Goal: Navigation & Orientation: Understand site structure

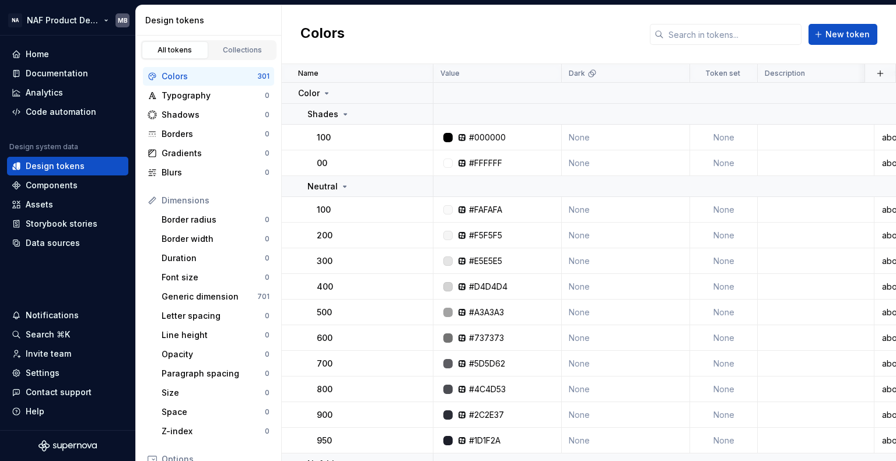
click at [82, 20] on html "NA NAF Product Design MB Home Documentation Analytics Code automation Design sy…" at bounding box center [448, 230] width 896 height 461
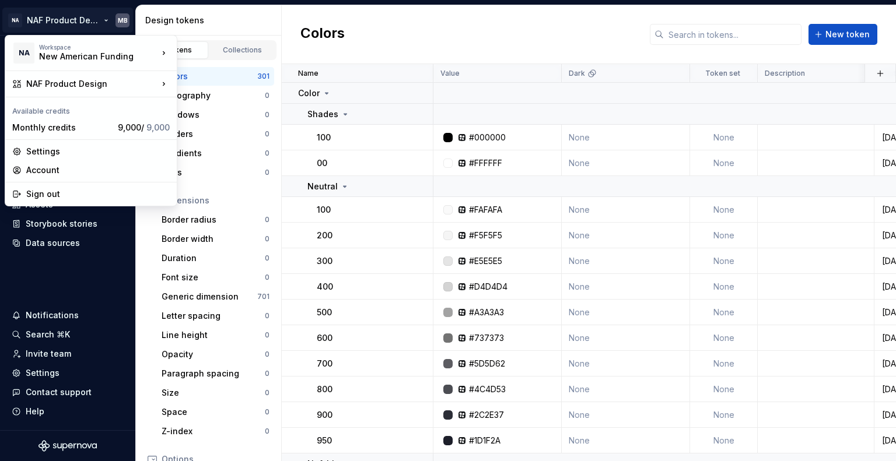
click at [82, 20] on html "NA NAF Product Design MB Home Documentation Analytics Code automation Design sy…" at bounding box center [448, 230] width 896 height 461
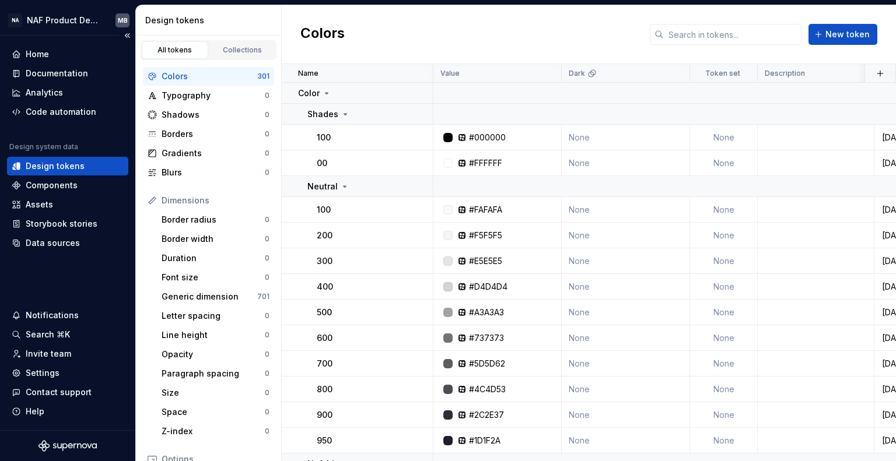
click at [58, 165] on div "Design tokens" at bounding box center [55, 166] width 59 height 12
click at [50, 113] on div "Code automation" at bounding box center [61, 112] width 71 height 12
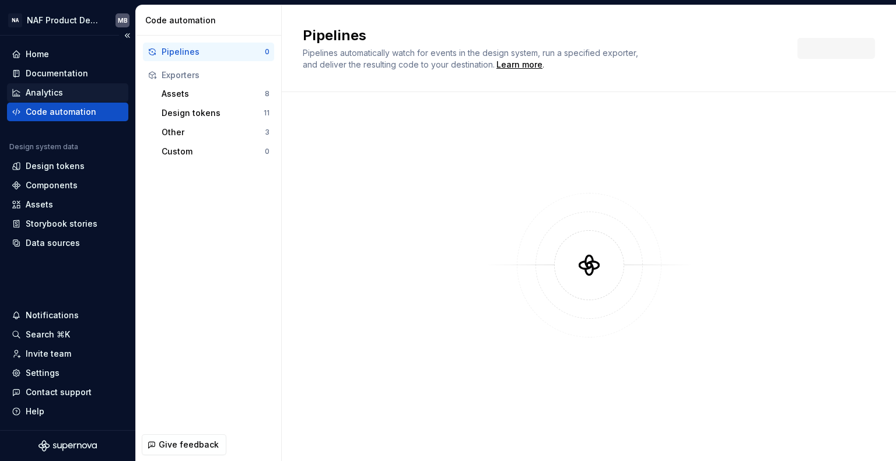
click at [51, 89] on div "Analytics" at bounding box center [44, 93] width 37 height 12
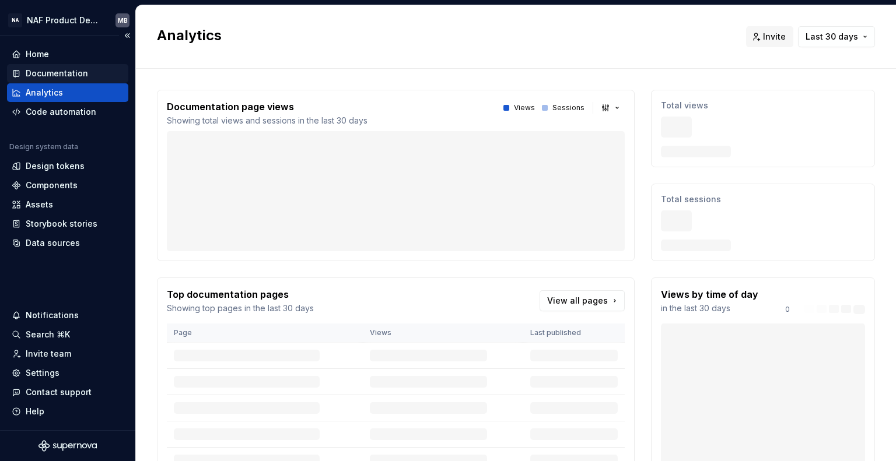
click at [69, 72] on div "Documentation" at bounding box center [57, 74] width 62 height 12
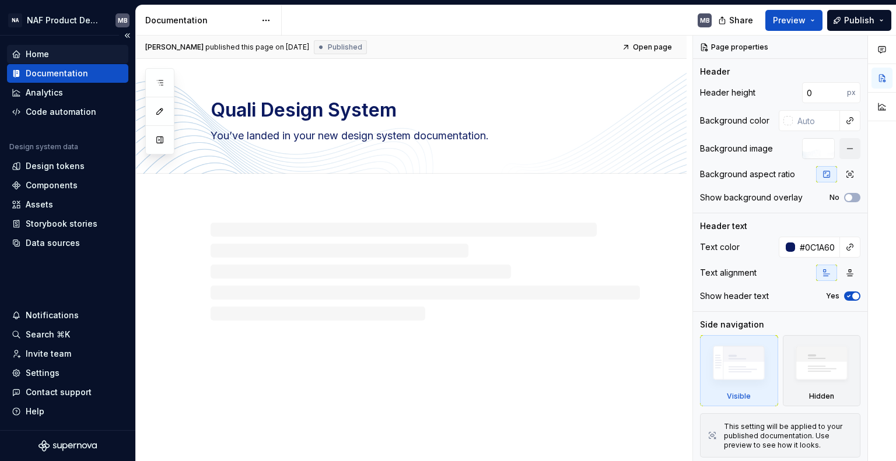
click at [43, 50] on div "Home" at bounding box center [37, 54] width 23 height 12
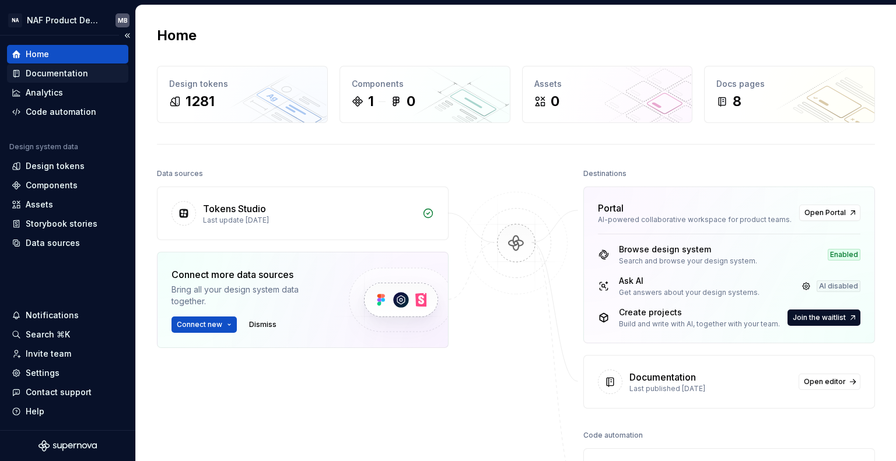
click at [68, 73] on div "Documentation" at bounding box center [57, 74] width 62 height 12
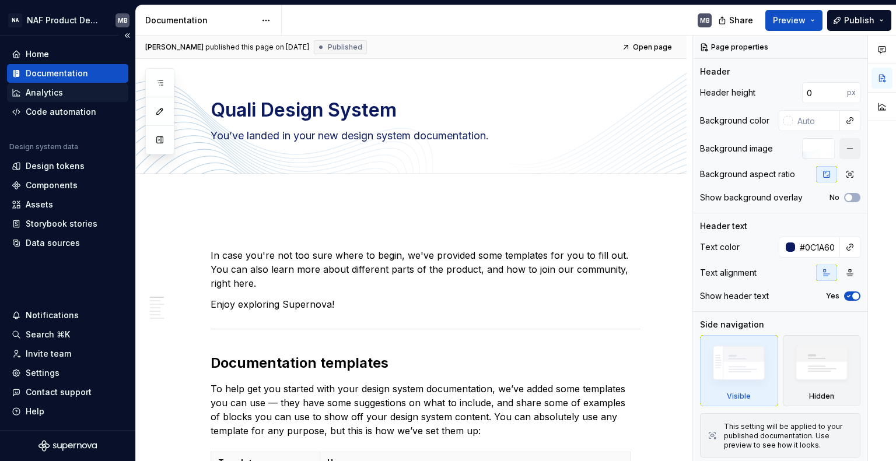
type textarea "*"
click at [52, 93] on div "Analytics" at bounding box center [44, 93] width 37 height 12
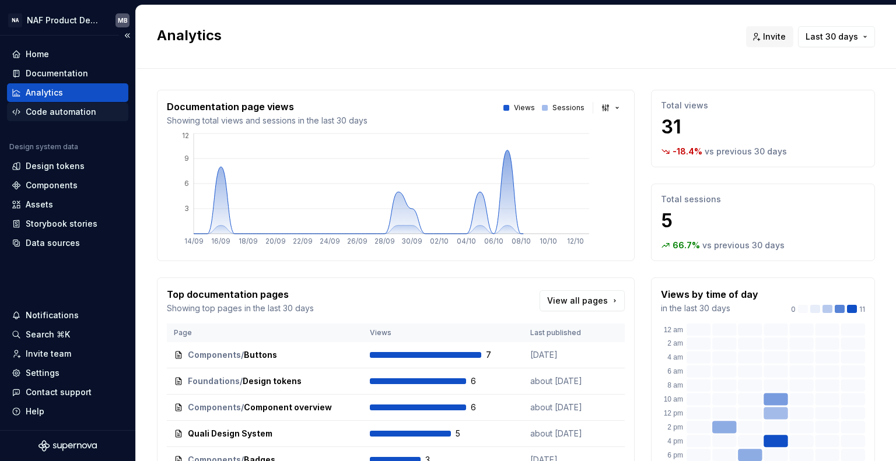
click at [51, 106] on div "Code automation" at bounding box center [61, 112] width 71 height 12
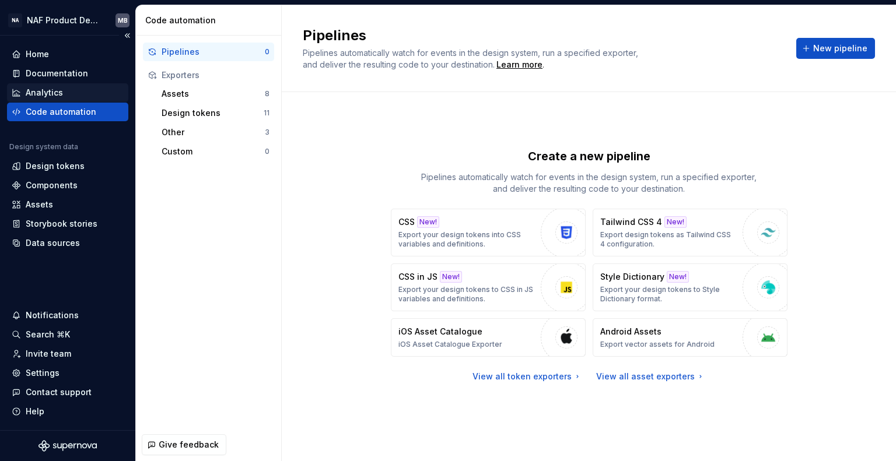
click at [50, 90] on div "Analytics" at bounding box center [44, 93] width 37 height 12
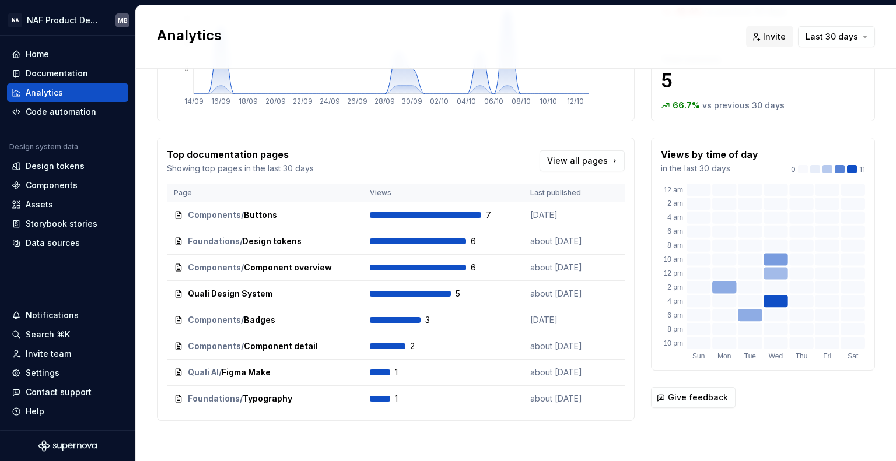
scroll to position [143, 0]
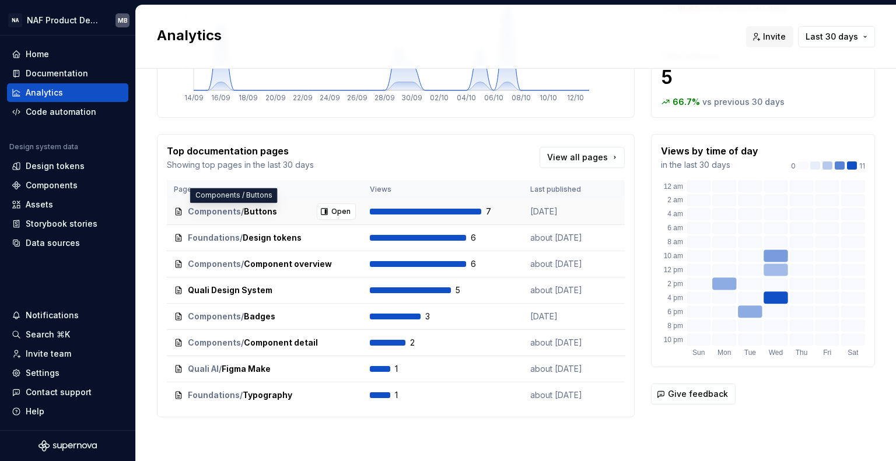
click at [210, 214] on span "Components" at bounding box center [214, 212] width 53 height 12
click at [48, 183] on div "Components" at bounding box center [52, 186] width 52 height 12
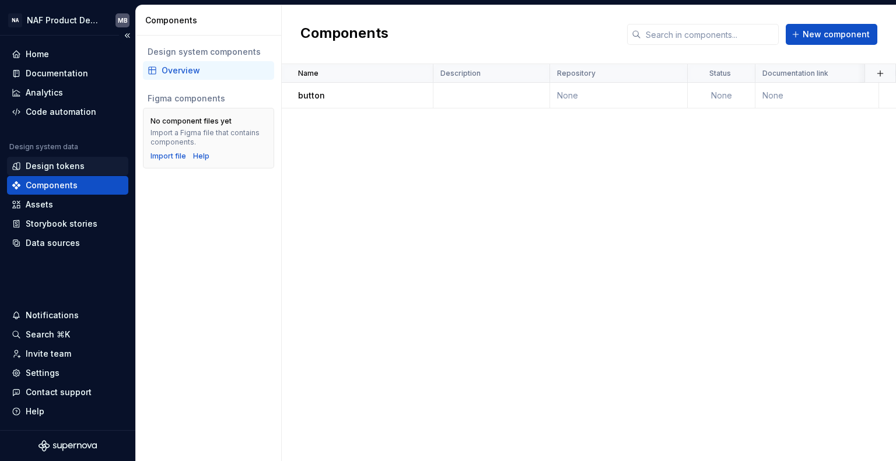
click at [70, 168] on div "Design tokens" at bounding box center [55, 166] width 59 height 12
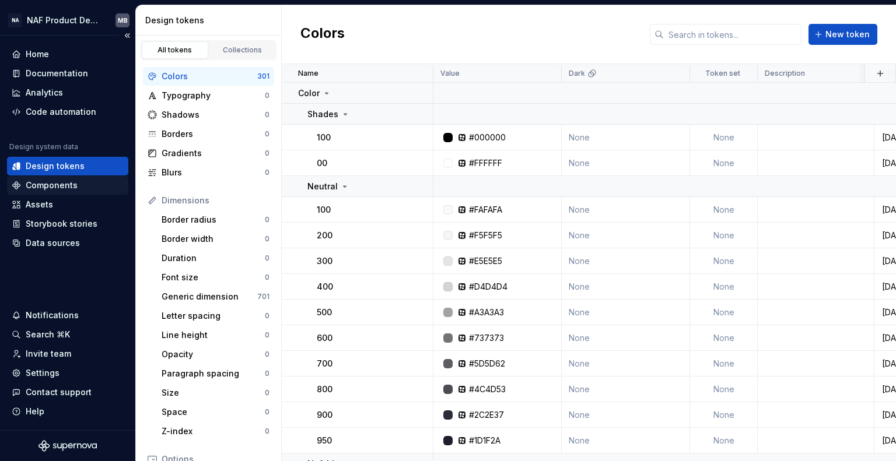
click at [43, 183] on div "Components" at bounding box center [52, 186] width 52 height 12
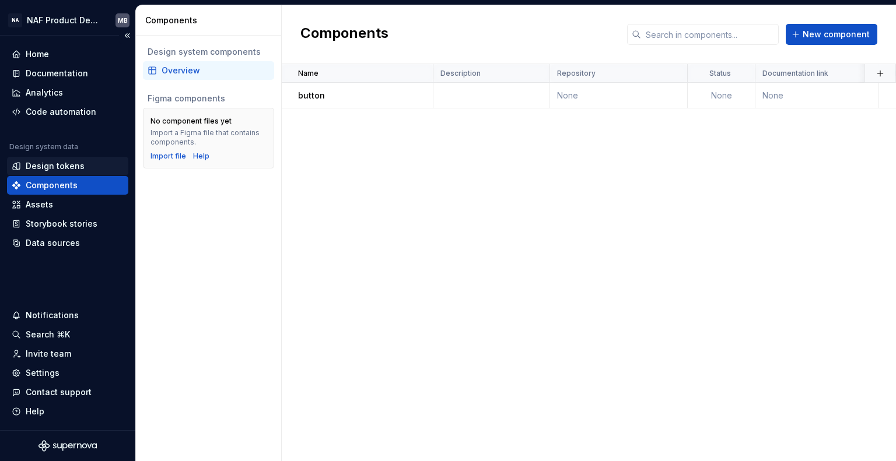
click at [63, 160] on div "Design tokens" at bounding box center [55, 166] width 59 height 12
